Goal: Check status: Check status

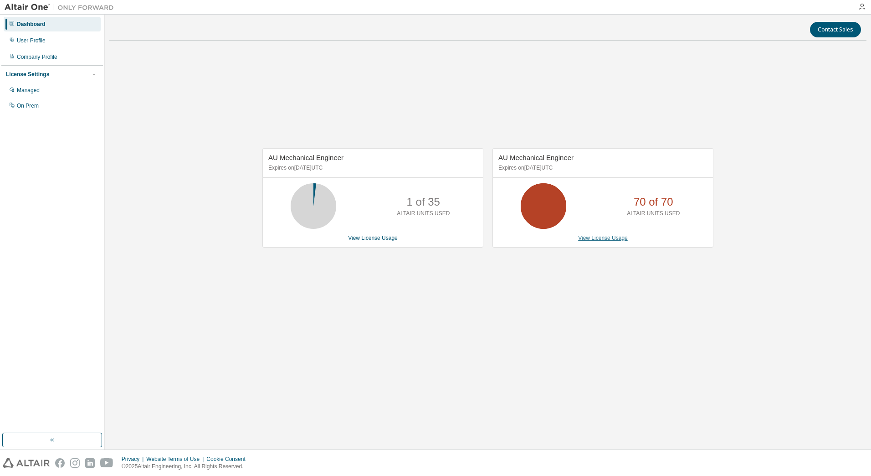
click at [607, 240] on link "View License Usage" at bounding box center [603, 238] width 50 height 6
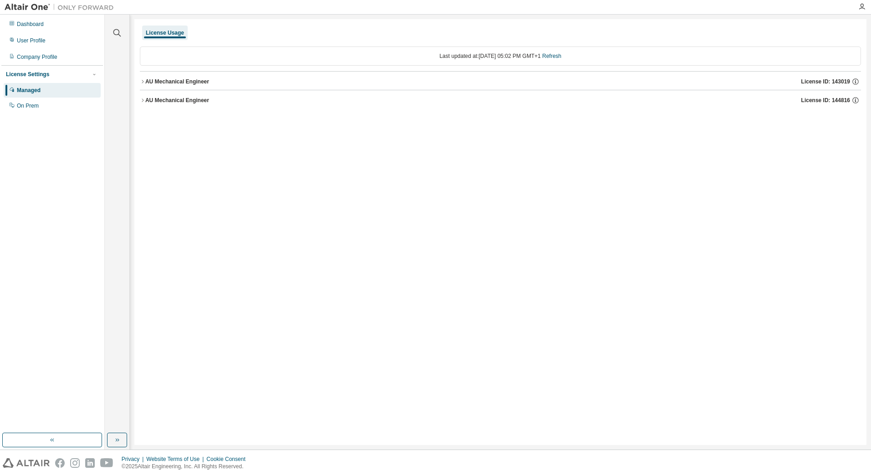
click at [183, 99] on div "AU Mechanical Engineer" at bounding box center [177, 100] width 64 height 7
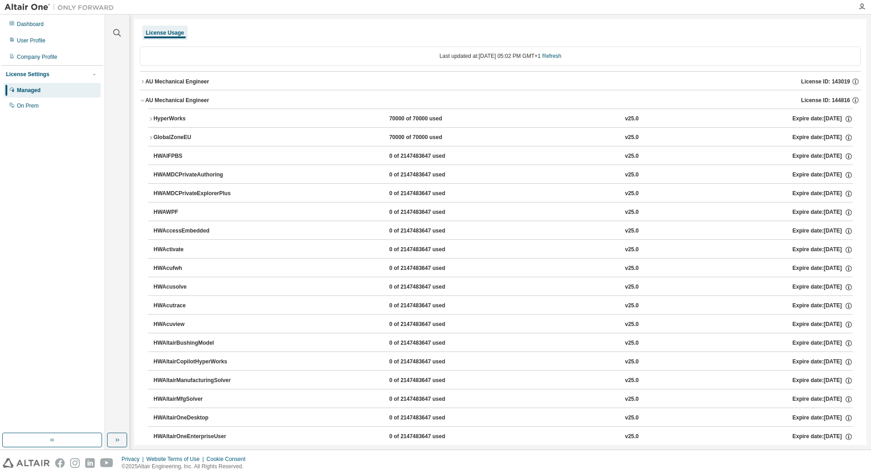
click at [182, 119] on div "HyperWorks" at bounding box center [195, 119] width 82 height 8
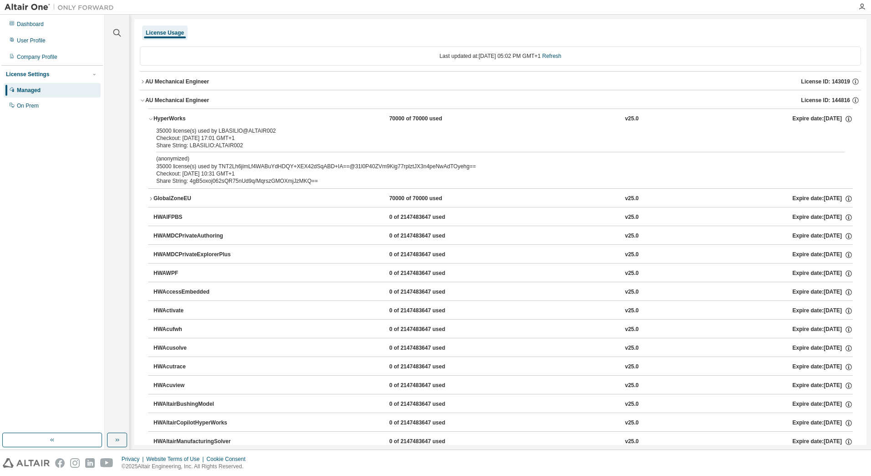
click at [182, 117] on div "HyperWorks" at bounding box center [195, 119] width 82 height 8
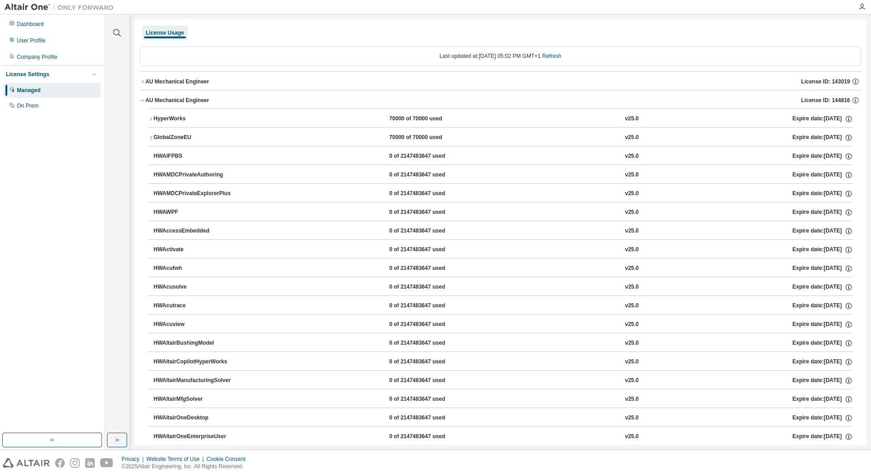
click at [186, 82] on div "AU Mechanical Engineer" at bounding box center [177, 81] width 64 height 7
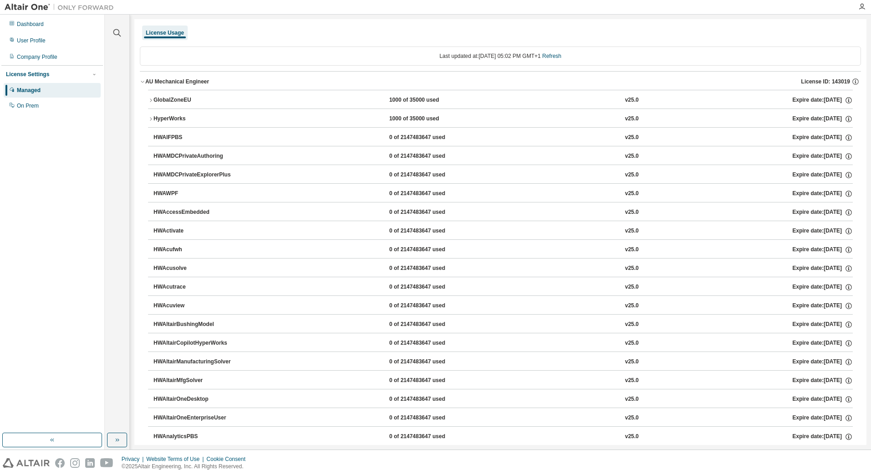
click at [180, 99] on div "GlobalZoneEU" at bounding box center [195, 100] width 82 height 8
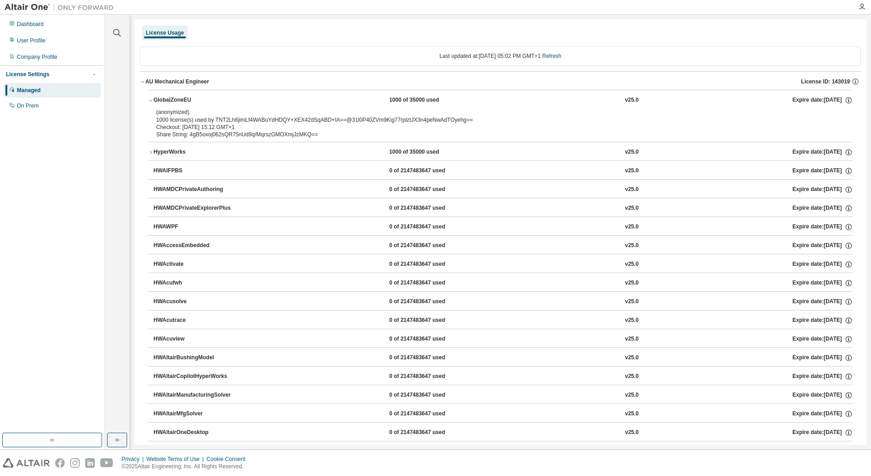
click at [180, 98] on div "GlobalZoneEU" at bounding box center [195, 100] width 82 height 8
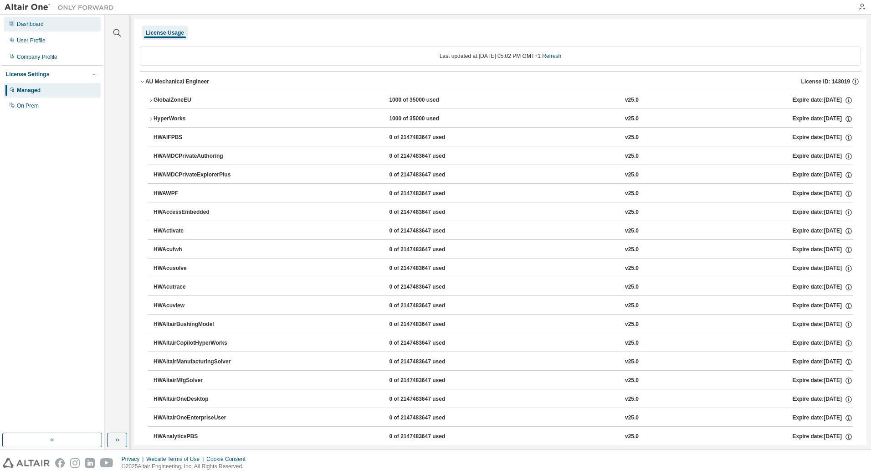
click at [32, 24] on div "Dashboard" at bounding box center [30, 24] width 27 height 7
